Goal: Check status: Check status

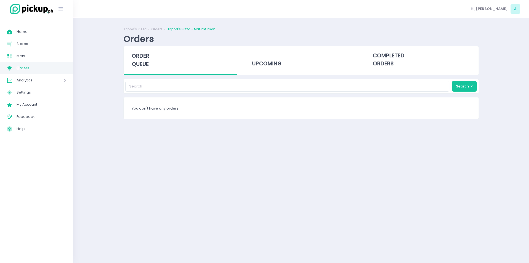
click at [156, 61] on div "order queue" at bounding box center [181, 60] width 114 height 29
click at [138, 61] on span "order queue" at bounding box center [141, 60] width 18 height 16
click at [145, 61] on span "order queue" at bounding box center [141, 60] width 18 height 16
click at [145, 64] on span "order queue" at bounding box center [141, 60] width 18 height 16
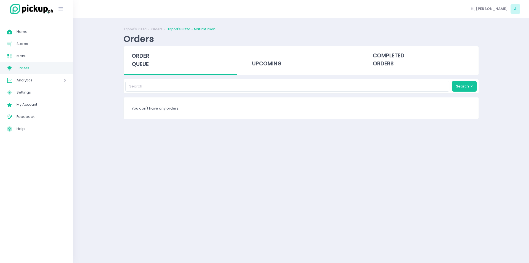
click at [145, 64] on span "order queue" at bounding box center [141, 60] width 18 height 16
click at [139, 66] on span "order queue" at bounding box center [141, 60] width 18 height 16
click at [148, 60] on div "order queue" at bounding box center [181, 60] width 114 height 29
click at [138, 62] on span "order queue" at bounding box center [141, 60] width 18 height 16
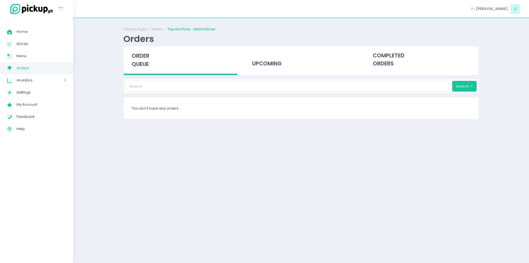
click at [138, 62] on span "order queue" at bounding box center [141, 60] width 18 height 16
click at [156, 67] on div "order queue" at bounding box center [181, 60] width 114 height 29
click at [153, 60] on div "order queue" at bounding box center [181, 60] width 114 height 29
click at [150, 70] on div "order queue" at bounding box center [181, 60] width 114 height 29
click at [146, 68] on div "order queue" at bounding box center [181, 60] width 114 height 29
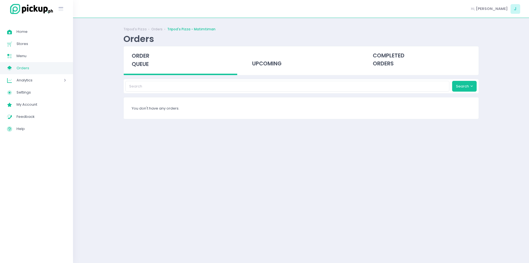
click at [137, 57] on span "order queue" at bounding box center [141, 60] width 18 height 16
click at [139, 64] on span "order queue" at bounding box center [141, 60] width 18 height 16
click at [140, 59] on span "order queue" at bounding box center [141, 60] width 18 height 16
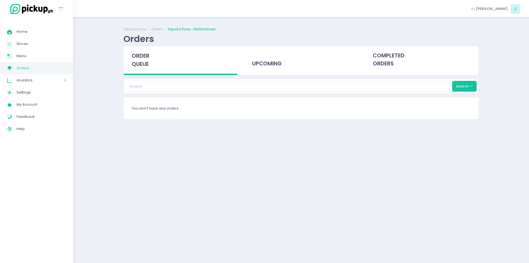
click at [144, 59] on span "order queue" at bounding box center [141, 60] width 18 height 16
click at [142, 53] on span "order queue" at bounding box center [141, 60] width 18 height 16
